Goal: Book appointment/travel/reservation

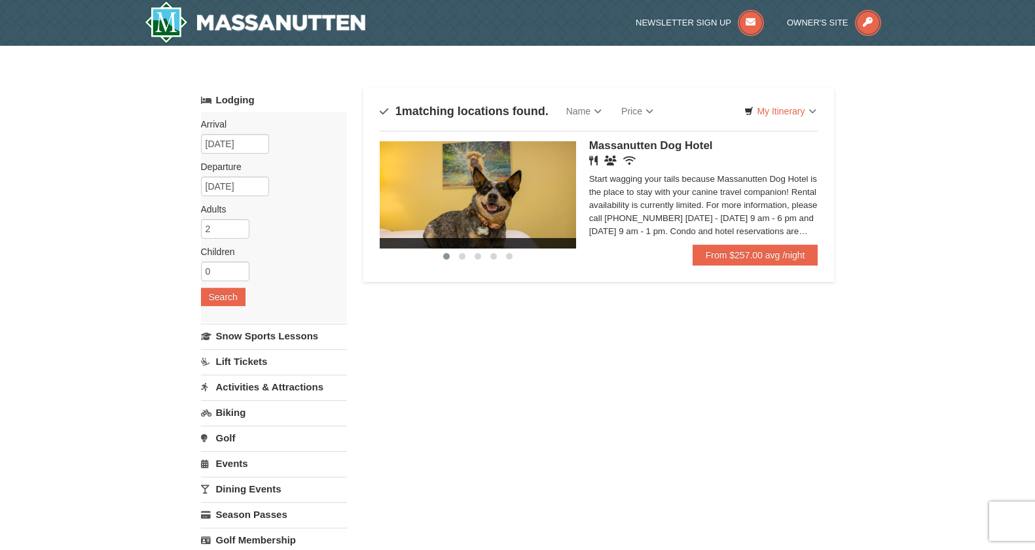
click at [592, 217] on div "Start wagging your tails because Massanutten Dog Hotel is the place to stay wit…" at bounding box center [703, 205] width 229 height 65
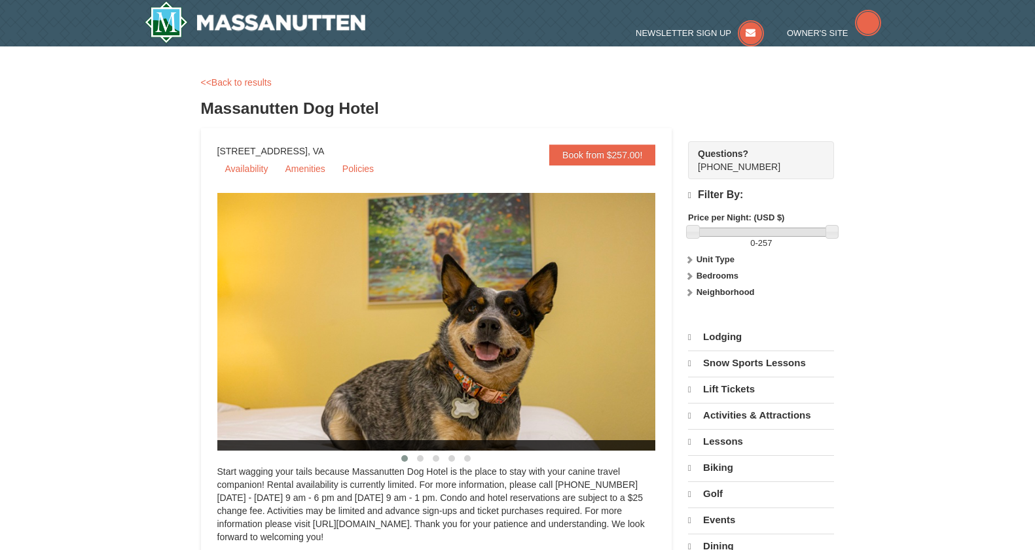
select select "9"
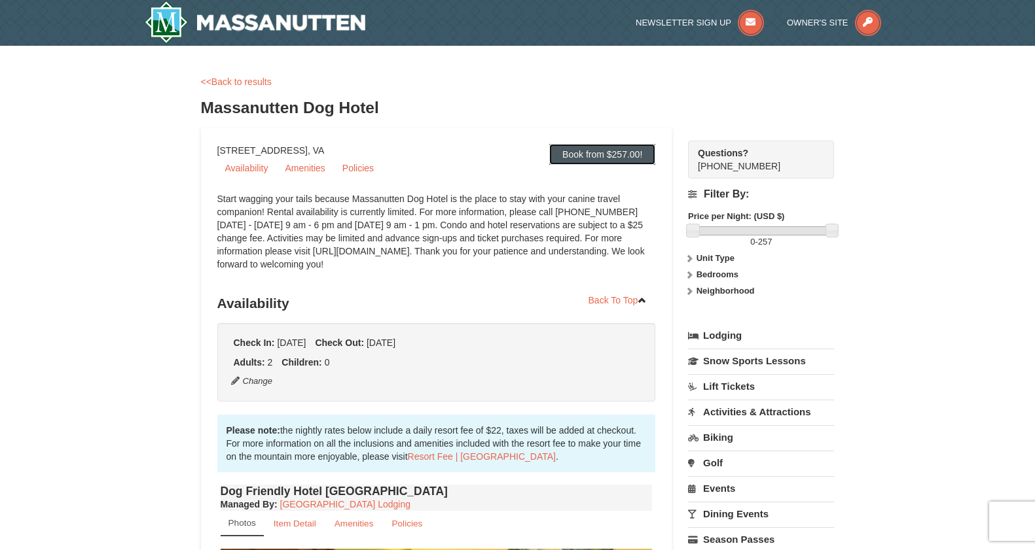
click at [618, 154] on link "Book from $257.00!" at bounding box center [602, 154] width 106 height 21
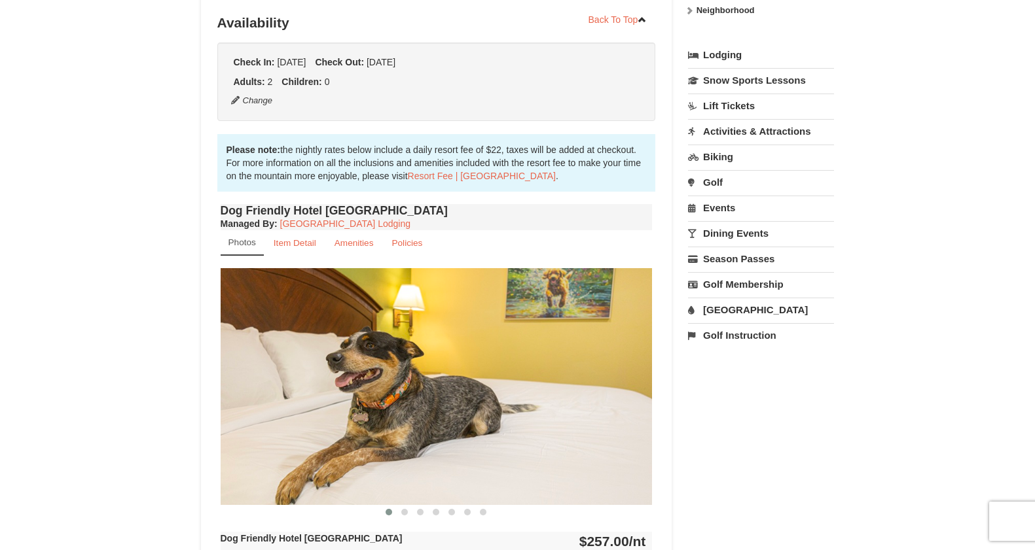
scroll to position [291, 0]
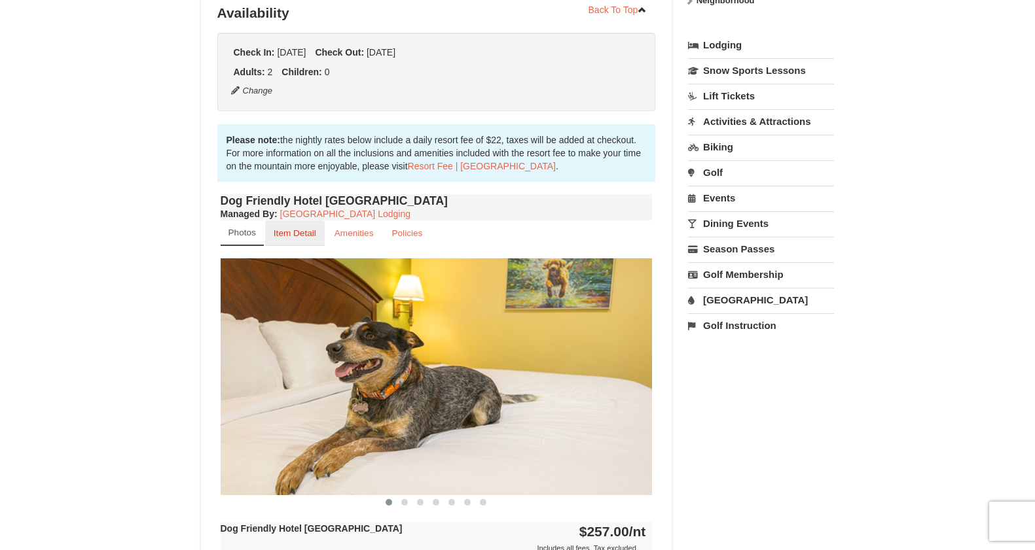
click at [297, 234] on small "Item Detail" at bounding box center [295, 233] width 43 height 10
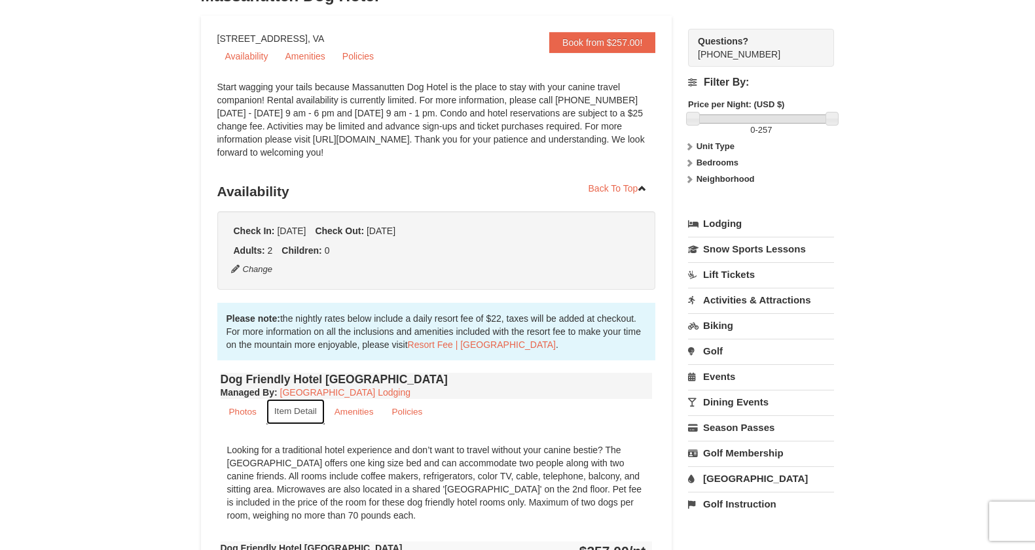
scroll to position [0, 0]
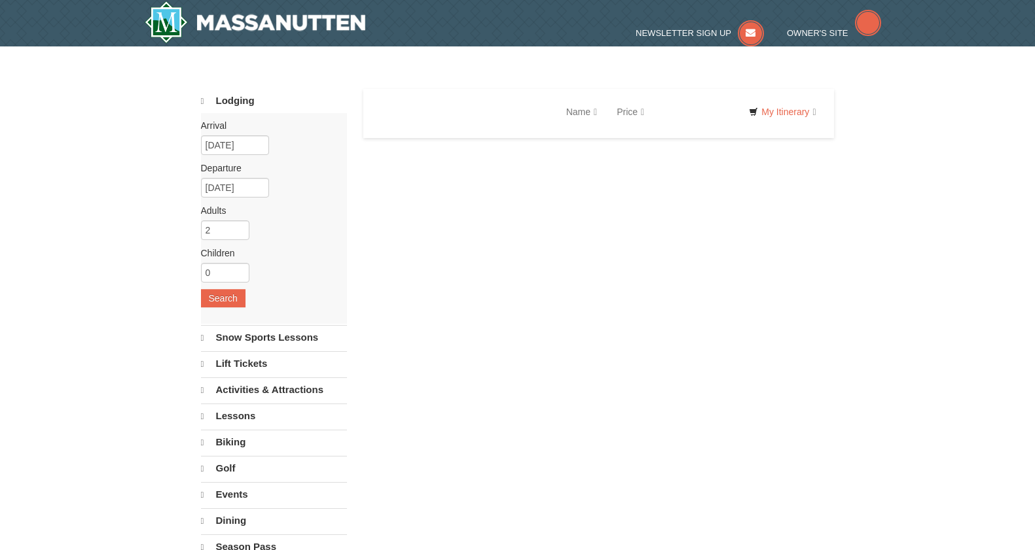
select select "9"
